Goal: Information Seeking & Learning: Learn about a topic

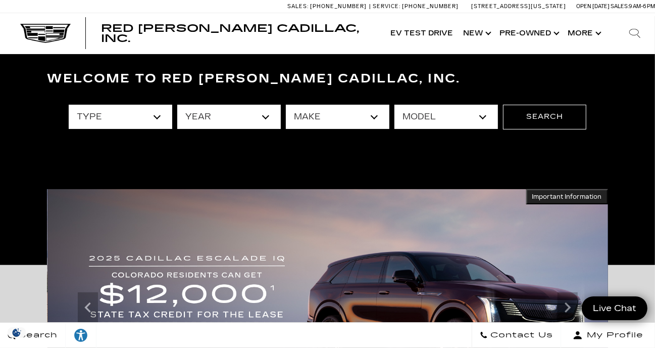
click at [162, 121] on select "type" at bounding box center [121, 117] width 104 height 24
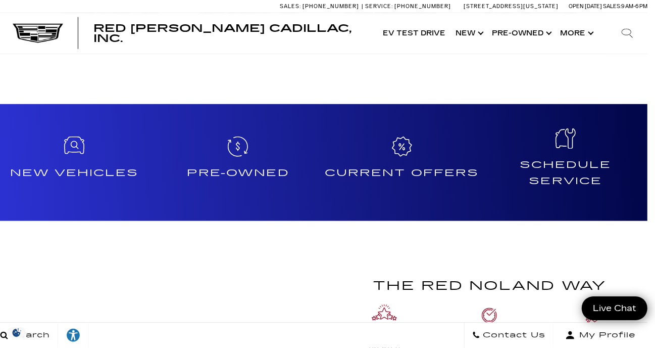
scroll to position [735, 8]
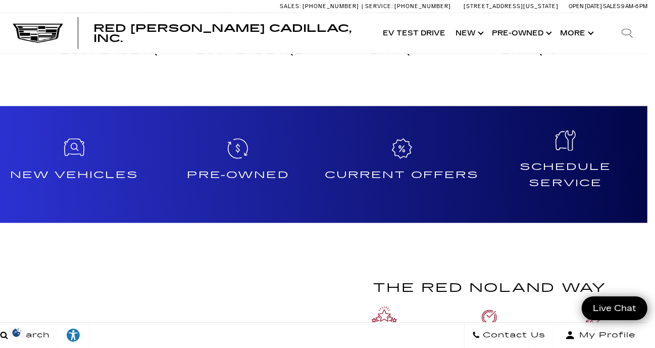
click at [83, 175] on h4 "New Vehicles" at bounding box center [74, 175] width 156 height 16
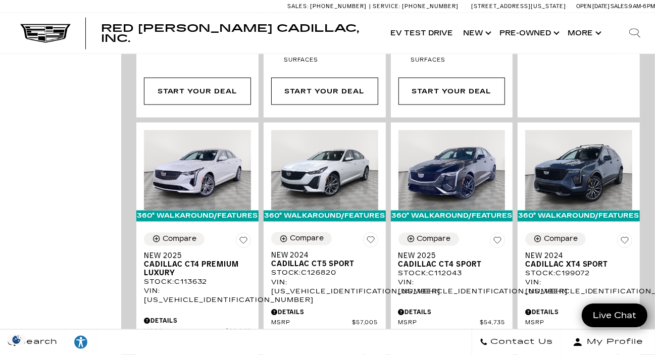
scroll to position [1134, 0]
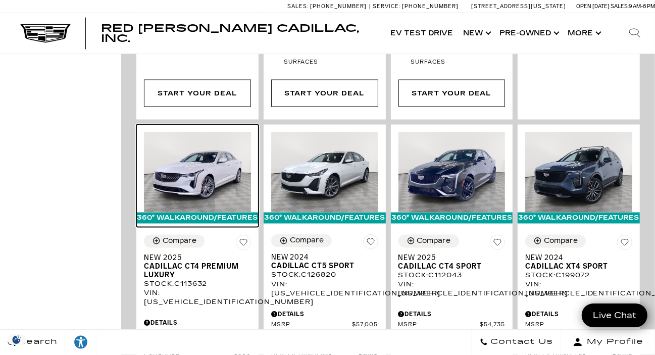
click at [185, 132] on img at bounding box center [197, 172] width 107 height 80
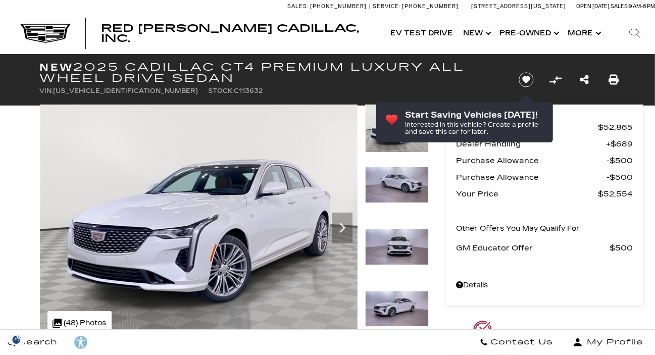
click at [348, 235] on icon "Next" at bounding box center [342, 228] width 20 height 20
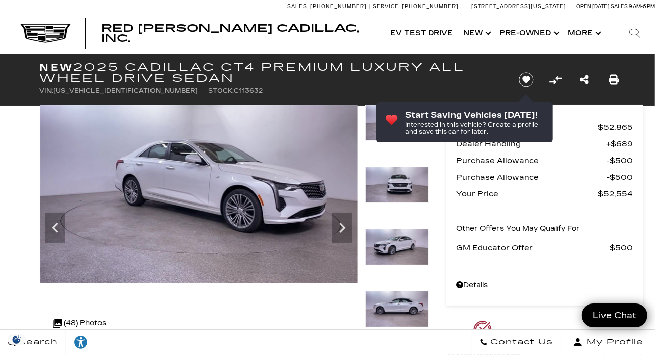
click at [345, 232] on icon "Next" at bounding box center [342, 228] width 20 height 20
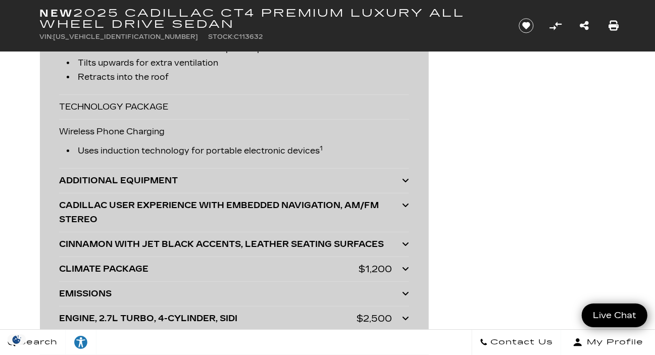
scroll to position [2775, 0]
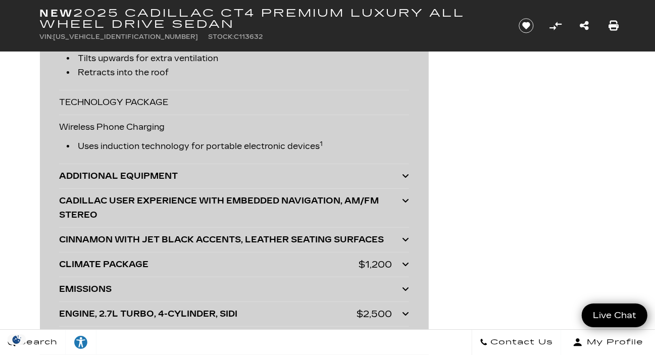
click at [406, 173] on icon at bounding box center [405, 176] width 7 height 8
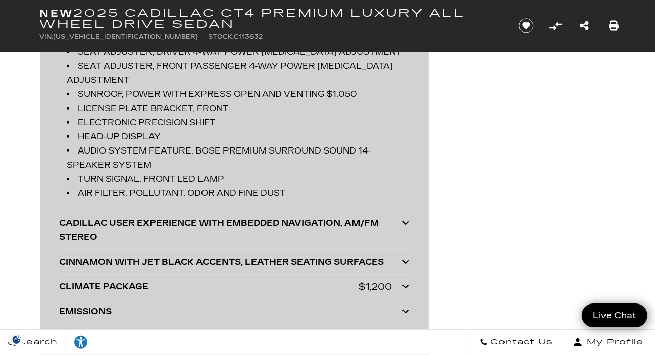
scroll to position [2947, 0]
click at [409, 225] on div at bounding box center [405, 230] width 7 height 28
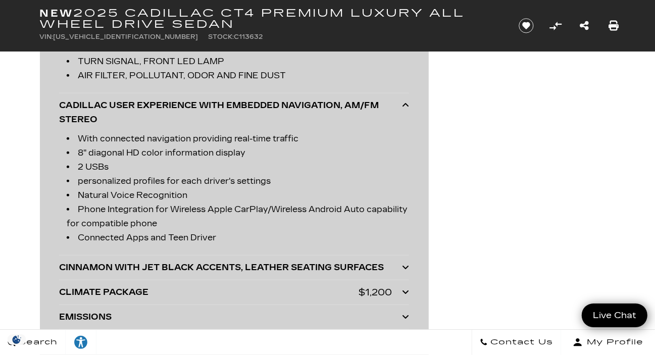
scroll to position [3067, 0]
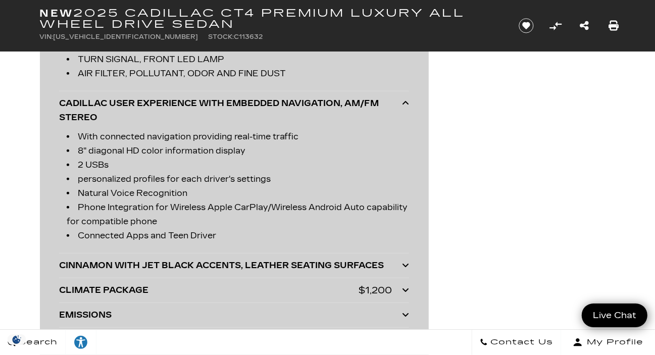
click at [407, 265] on icon at bounding box center [405, 265] width 7 height 8
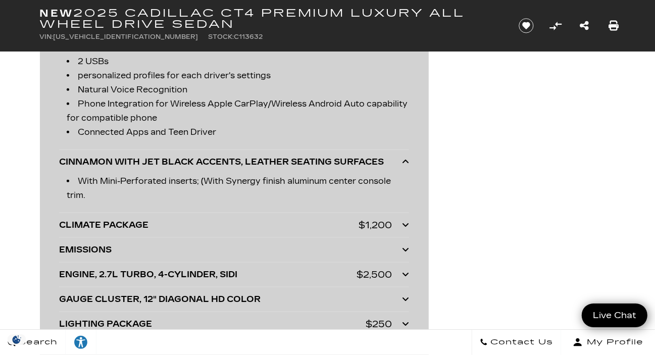
scroll to position [3173, 0]
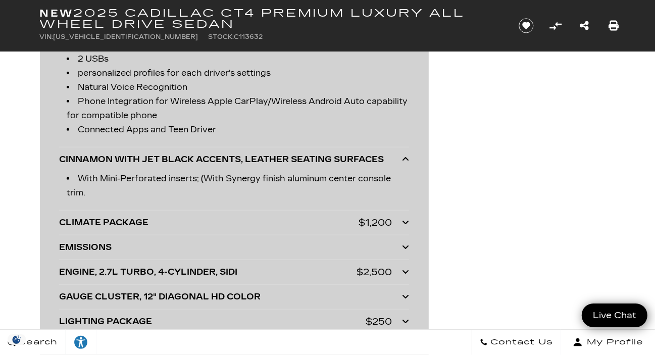
click at [125, 272] on div "ENGINE, 2.7L TURBO, 4-CYLINDER, SIDI" at bounding box center [208, 272] width 298 height 14
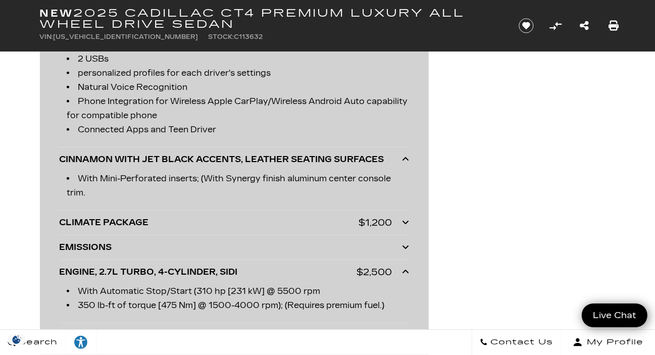
click at [406, 223] on icon at bounding box center [405, 222] width 7 height 8
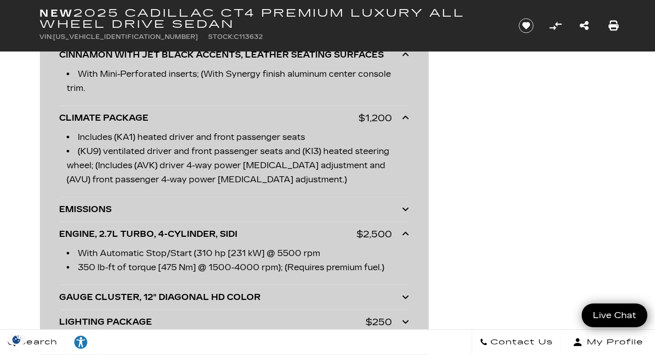
scroll to position [3280, 0]
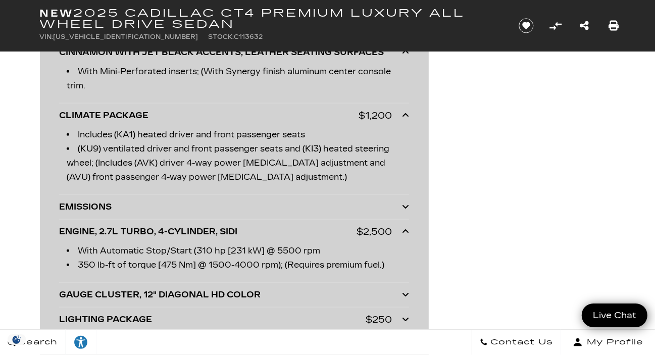
click at [406, 207] on icon at bounding box center [405, 207] width 7 height 8
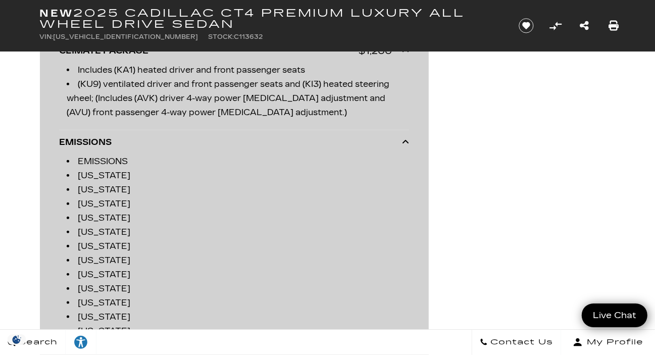
scroll to position [3335, 0]
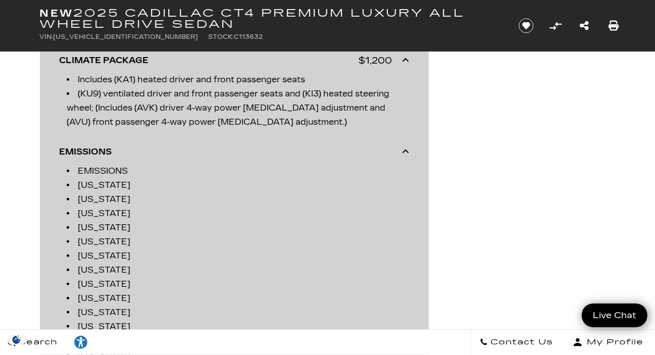
click at [90, 181] on li "COLORADO" at bounding box center [238, 185] width 343 height 14
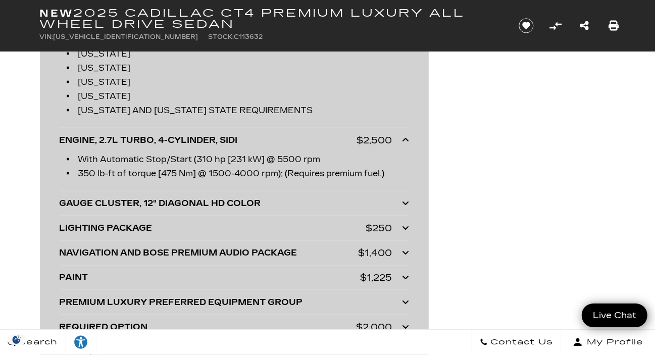
scroll to position [3607, 0]
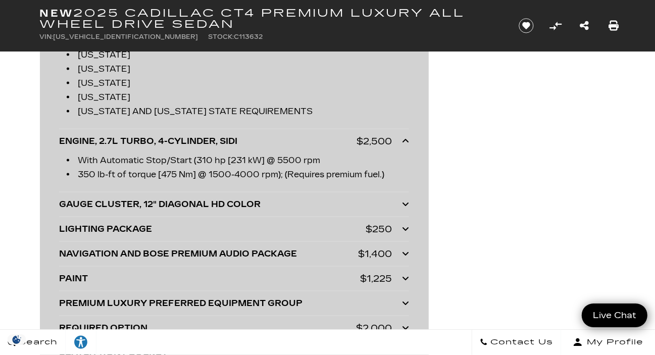
click at [407, 203] on icon at bounding box center [405, 204] width 7 height 8
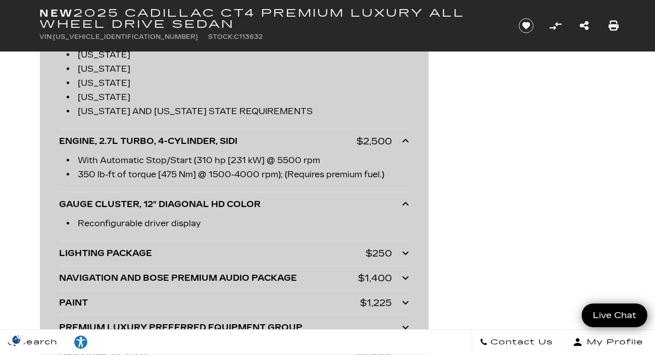
click at [407, 201] on icon at bounding box center [405, 204] width 7 height 8
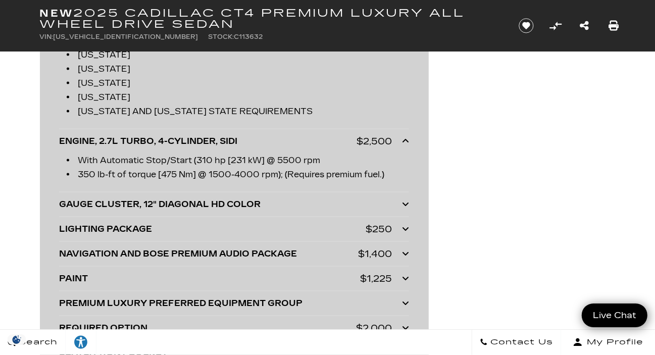
click at [406, 227] on icon at bounding box center [405, 229] width 7 height 8
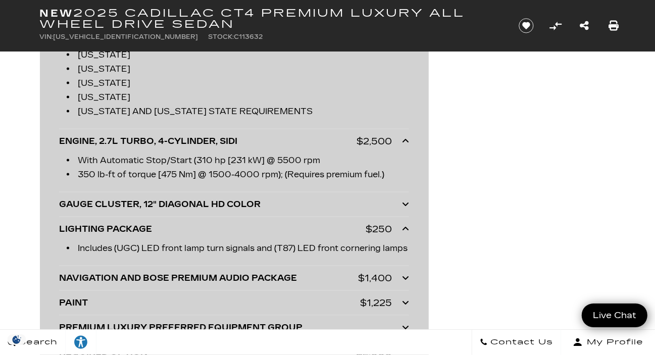
click at [409, 229] on icon at bounding box center [405, 229] width 7 height 8
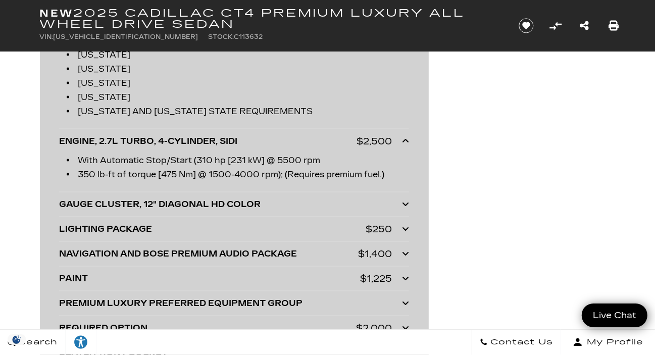
click at [408, 253] on icon at bounding box center [405, 254] width 7 height 8
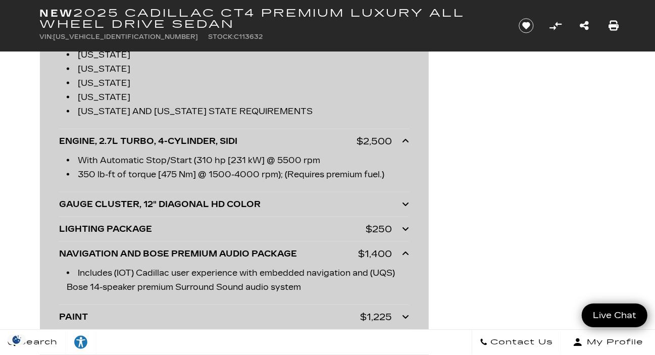
click at [406, 251] on icon at bounding box center [405, 254] width 7 height 8
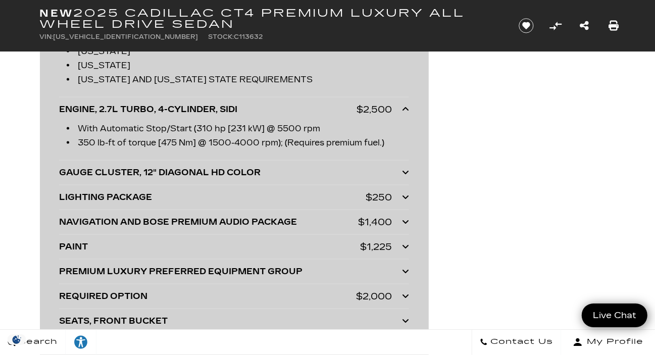
scroll to position [3663, 0]
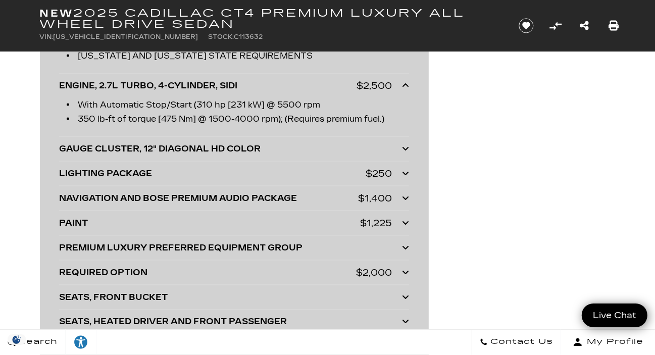
click at [406, 244] on icon at bounding box center [405, 248] width 7 height 8
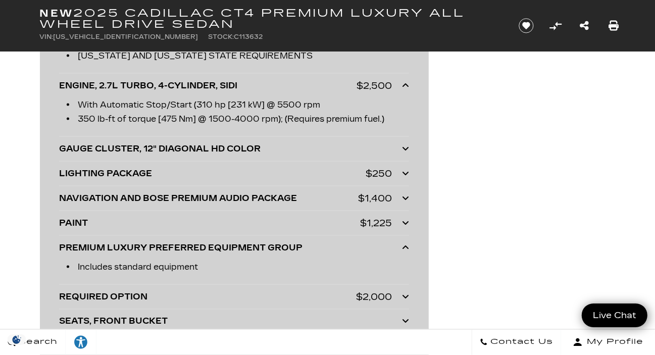
click at [406, 248] on icon at bounding box center [405, 248] width 7 height 8
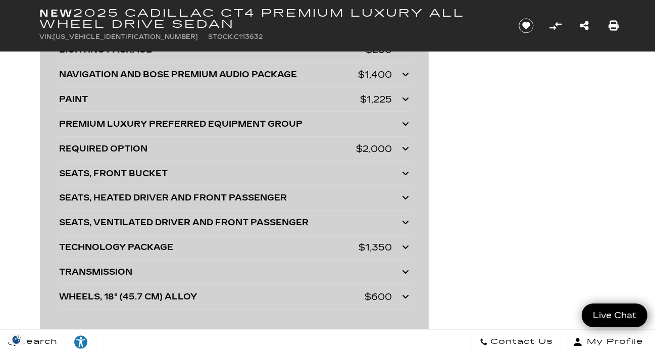
scroll to position [3787, 0]
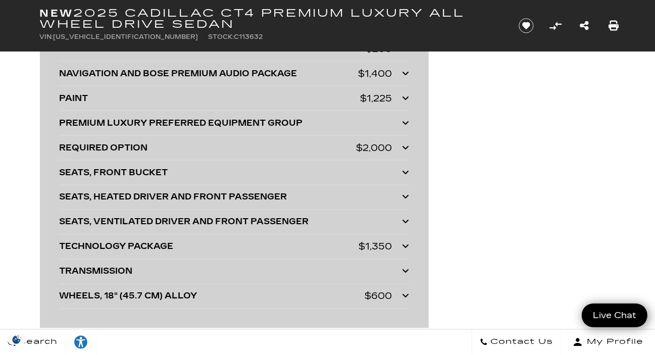
click at [406, 270] on icon at bounding box center [405, 271] width 7 height 8
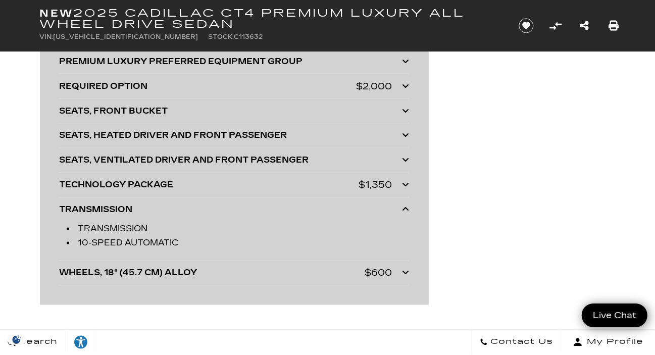
scroll to position [3868, 0]
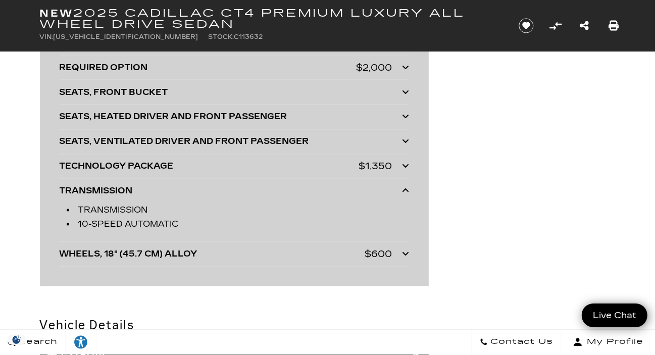
click at [406, 191] on icon at bounding box center [405, 191] width 7 height 8
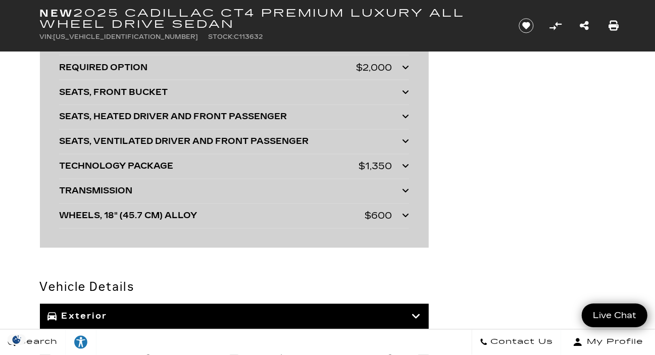
click at [406, 212] on icon at bounding box center [405, 216] width 7 height 8
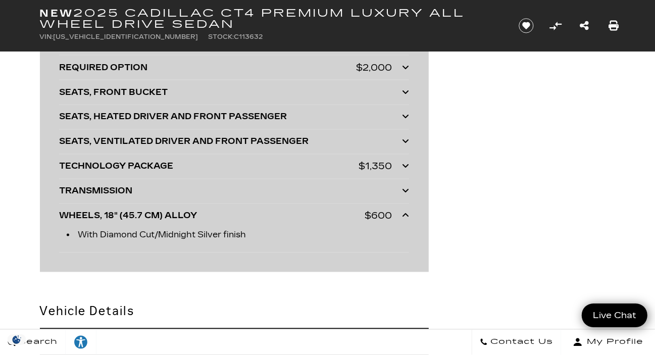
click at [407, 216] on icon at bounding box center [405, 216] width 7 height 8
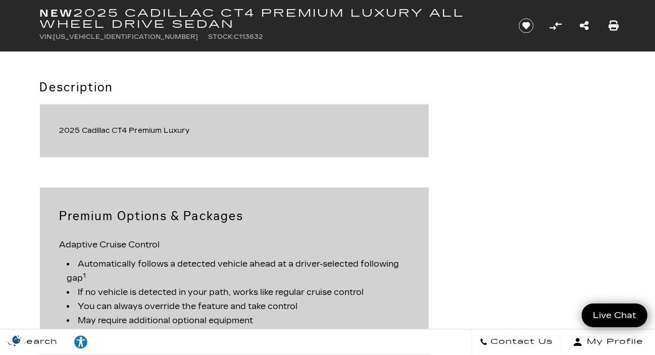
scroll to position [0, 0]
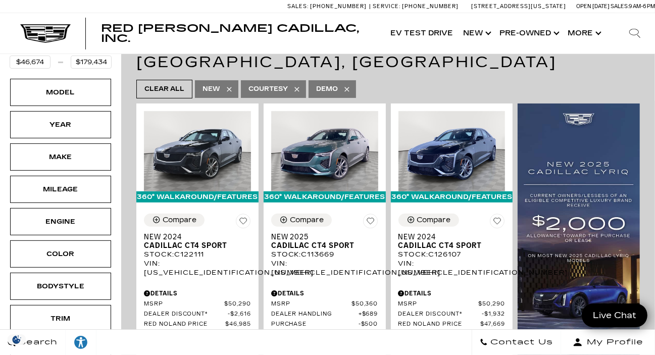
click at [379, 345] on div "Search Contact Us My Profile" at bounding box center [327, 342] width 655 height 26
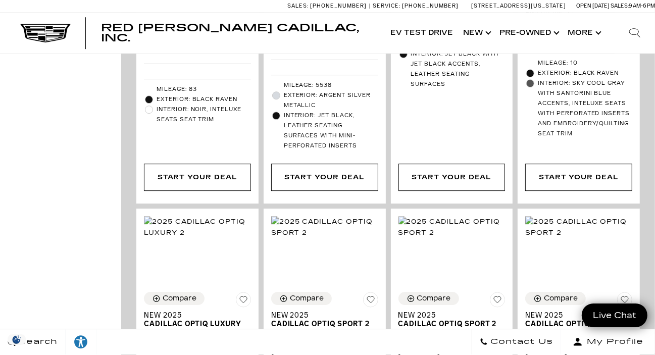
scroll to position [2094, 0]
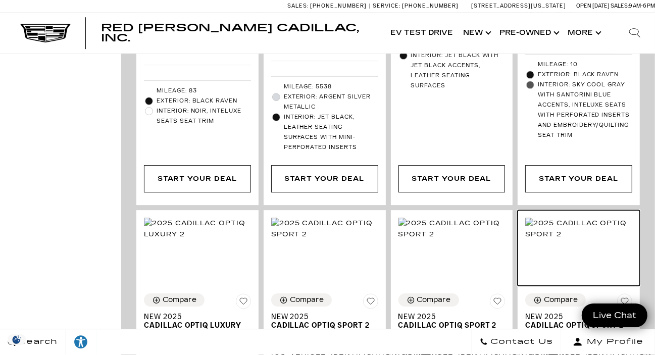
click at [592, 218] on img at bounding box center [579, 229] width 107 height 22
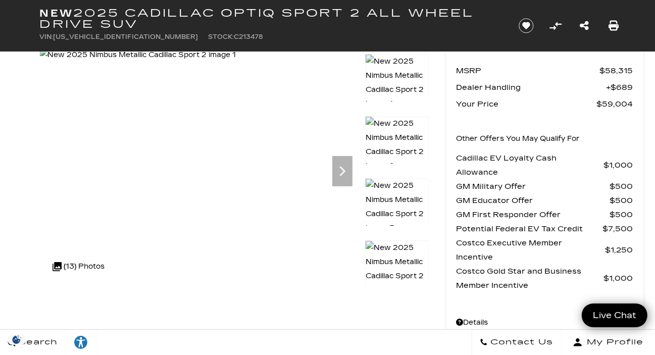
scroll to position [46, 0]
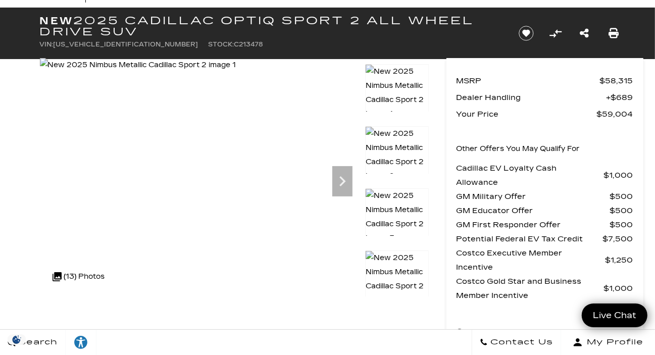
click at [339, 186] on icon "Next" at bounding box center [342, 181] width 20 height 20
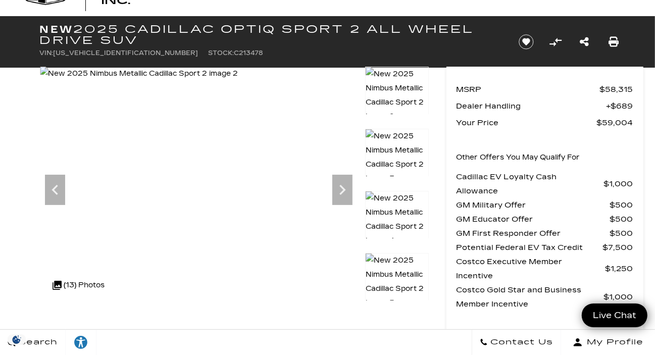
scroll to position [0, 0]
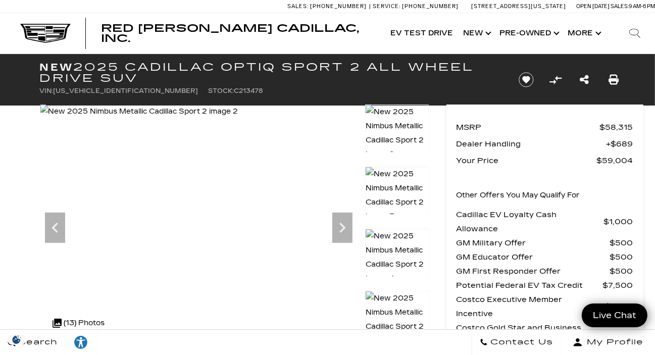
click at [401, 132] on img at bounding box center [397, 134] width 64 height 58
click at [344, 229] on icon "Next" at bounding box center [343, 228] width 6 height 10
click at [342, 234] on icon "Next" at bounding box center [342, 228] width 20 height 20
click at [348, 231] on icon "Next" at bounding box center [342, 228] width 20 height 20
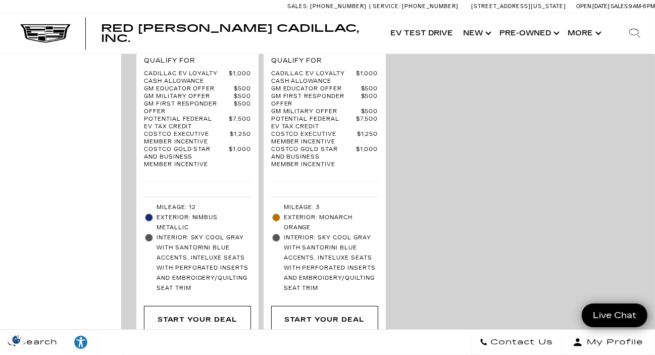
scroll to position [2990, 0]
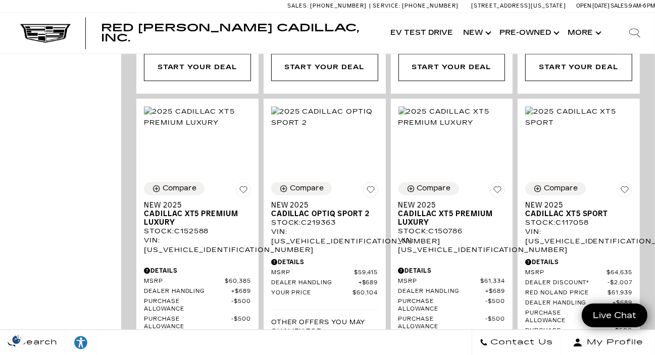
scroll to position [1324, 0]
click at [323, 112] on img at bounding box center [324, 118] width 107 height 22
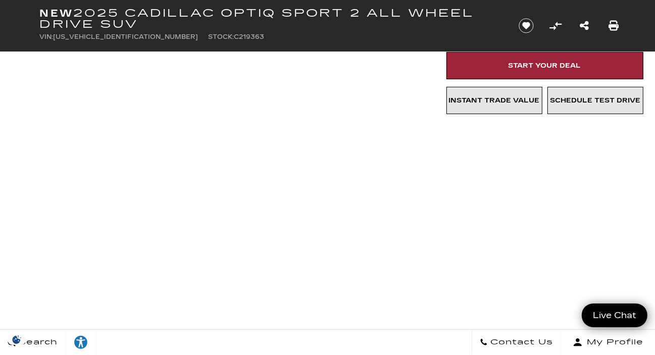
scroll to position [281, 0]
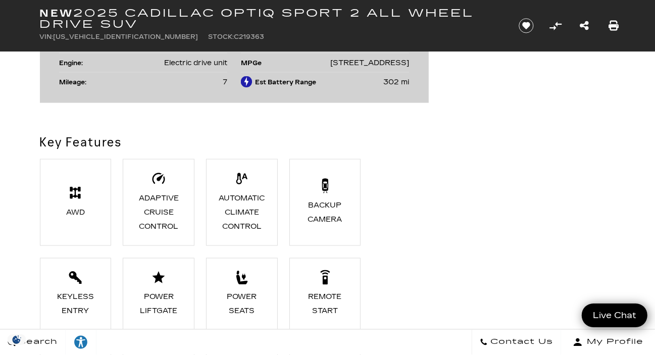
click at [385, 280] on ul "AWD Adaptive Cruise Control Automatic Climate Control Backup Camera Keyless Ent…" at bounding box center [234, 300] width 389 height 282
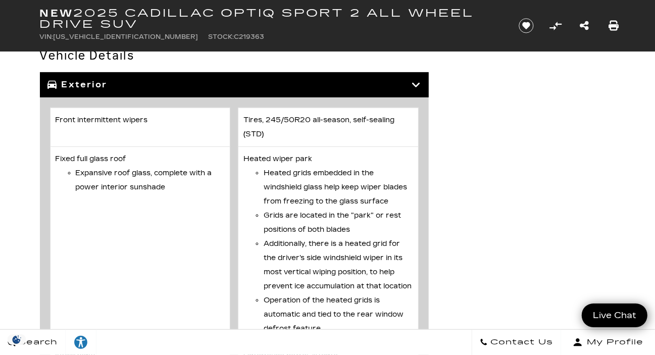
scroll to position [2954, 0]
